Goal: Transaction & Acquisition: Book appointment/travel/reservation

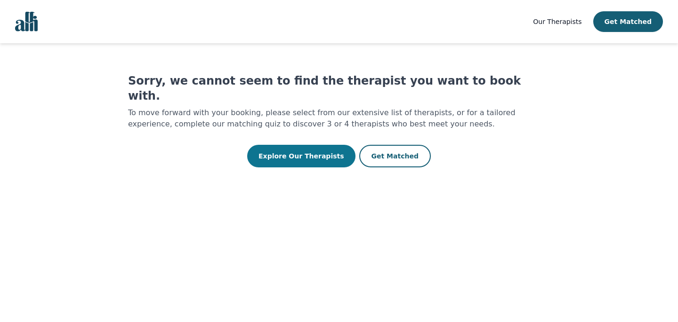
click at [310, 147] on button "Explore Our Therapists" at bounding box center [301, 156] width 108 height 23
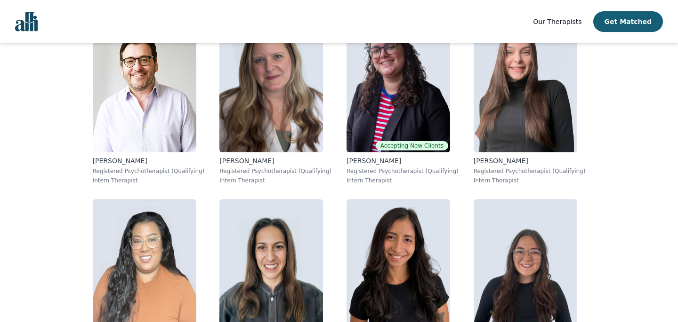
scroll to position [3887, 0]
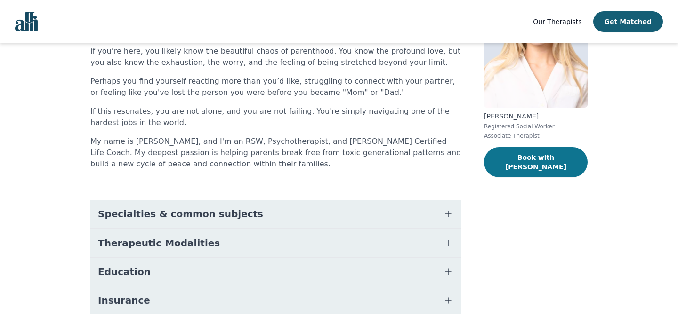
click at [506, 159] on button "Book with [PERSON_NAME]" at bounding box center [536, 162] width 104 height 30
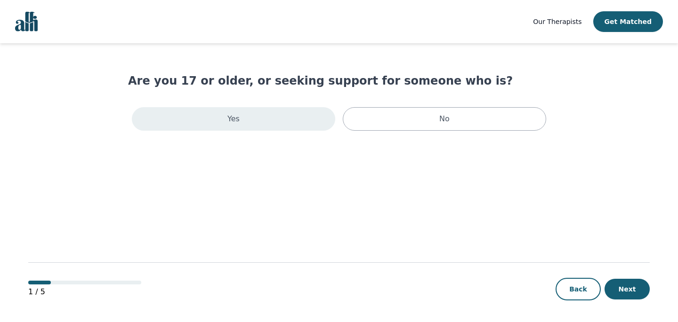
click at [314, 124] on div "Yes" at bounding box center [233, 119] width 203 height 24
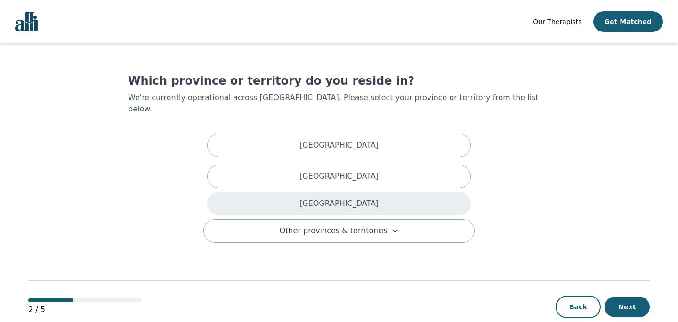
click at [325, 192] on div "[GEOGRAPHIC_DATA]" at bounding box center [339, 204] width 264 height 24
